Goal: Information Seeking & Learning: Find specific fact

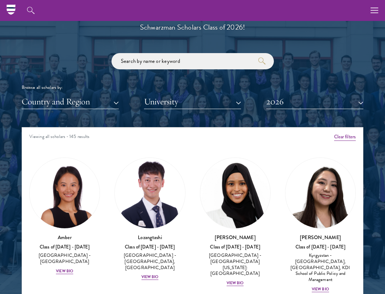
scroll to position [846, 0]
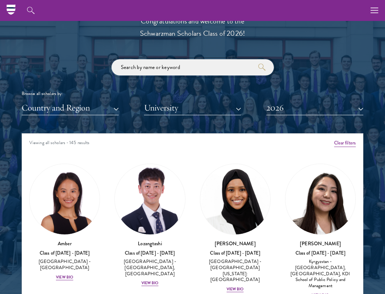
click at [170, 66] on input "search" at bounding box center [193, 67] width 163 height 16
type input "aiping"
click button "submit" at bounding box center [0, 0] width 0 height 0
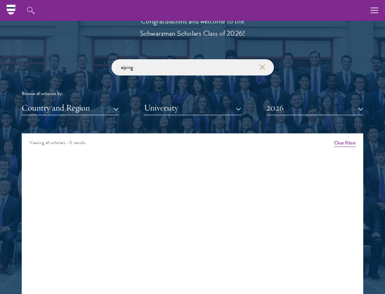
click at [119, 109] on div "Country and Region All Countries and Regions [GEOGRAPHIC_DATA] [GEOGRAPHIC_DATA…" at bounding box center [193, 107] width 342 height 15
click at [110, 110] on button "Country and Region" at bounding box center [70, 107] width 97 height 15
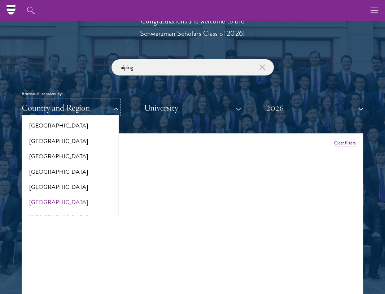
scroll to position [238, 0]
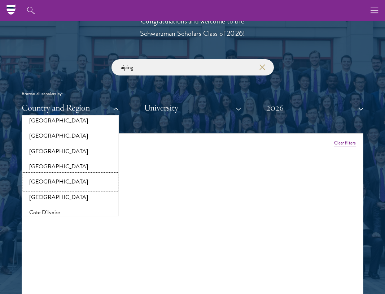
click at [44, 182] on button "[GEOGRAPHIC_DATA]" at bounding box center [70, 181] width 93 height 15
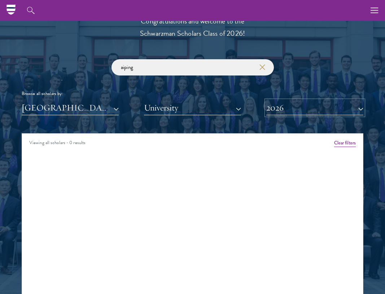
click at [279, 106] on button "2026" at bounding box center [315, 107] width 97 height 15
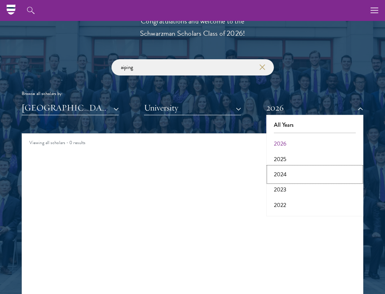
click at [282, 169] on button "2024" at bounding box center [315, 174] width 93 height 15
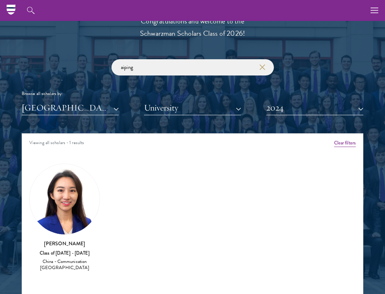
click at [73, 214] on img at bounding box center [65, 199] width 70 height 70
click at [66, 255] on div "Class of [DATE] - [DATE]" at bounding box center [64, 253] width 71 height 6
click at [66, 228] on img at bounding box center [65, 199] width 70 height 70
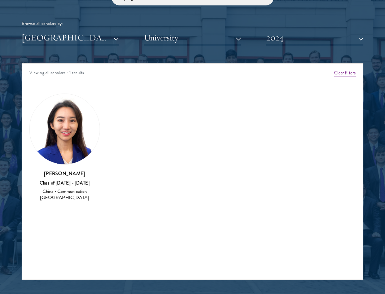
scroll to position [995, 0]
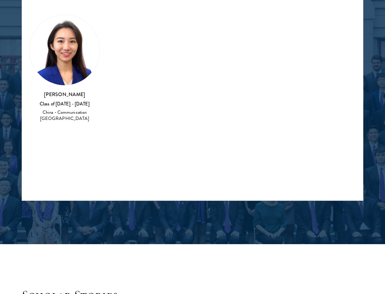
click at [58, 70] on img at bounding box center [65, 50] width 70 height 70
click at [71, 54] on img at bounding box center [65, 50] width 70 height 70
click at [69, 96] on h3 "[PERSON_NAME]" at bounding box center [64, 94] width 71 height 7
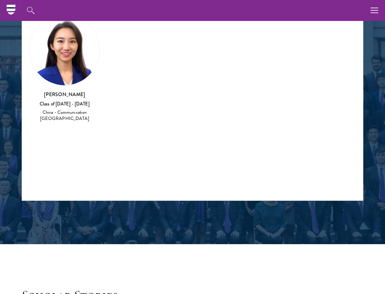
scroll to position [923, 0]
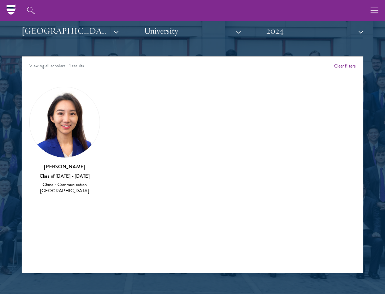
click at [67, 111] on img at bounding box center [65, 122] width 70 height 70
click at [342, 64] on button "Clear filters" at bounding box center [346, 66] width 22 height 8
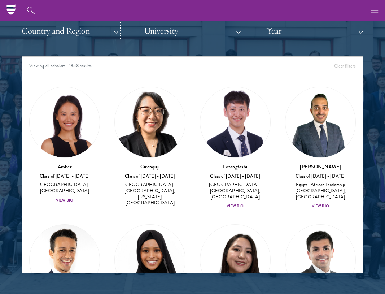
click at [109, 36] on button "Country and Region" at bounding box center [70, 30] width 97 height 15
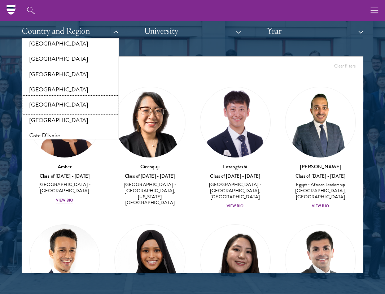
click at [48, 103] on button "[GEOGRAPHIC_DATA]" at bounding box center [70, 104] width 93 height 15
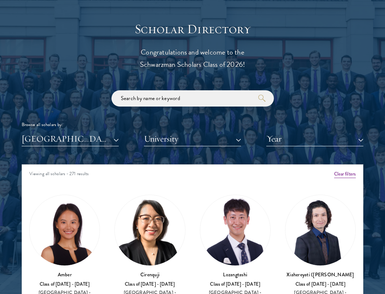
scroll to position [874, 0]
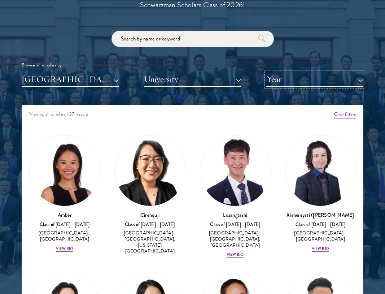
click at [297, 80] on button "Year" at bounding box center [315, 79] width 97 height 15
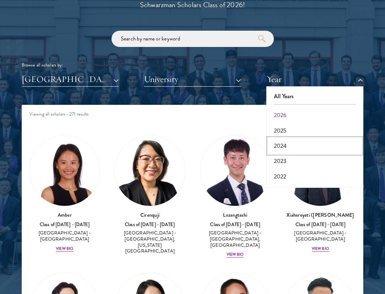
click at [284, 144] on button "2024" at bounding box center [315, 145] width 93 height 15
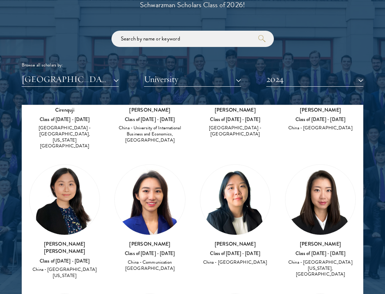
scroll to position [107, 0]
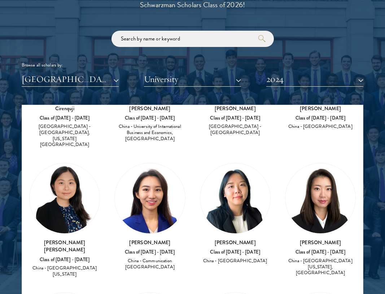
click at [151, 200] on img at bounding box center [150, 198] width 70 height 70
click at [150, 249] on div "Class of [DATE] - [DATE]" at bounding box center [150, 252] width 71 height 6
click at [244, 206] on img at bounding box center [236, 198] width 70 height 70
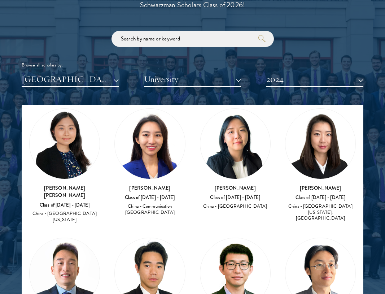
scroll to position [279, 0]
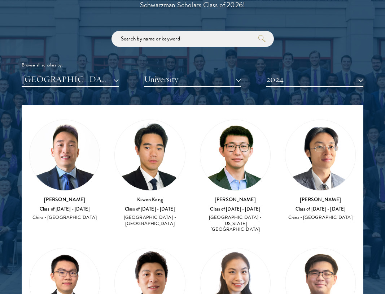
click at [223, 196] on div "[PERSON_NAME] Class of [DATE] - [DATE] [GEOGRAPHIC_DATA] - [US_STATE][GEOGRAPHI…" at bounding box center [235, 215] width 71 height 38
click at [237, 171] on img at bounding box center [236, 155] width 70 height 70
click at [134, 155] on img at bounding box center [150, 155] width 70 height 70
click at [78, 155] on img at bounding box center [65, 155] width 70 height 70
